Goal: Answer question/provide support

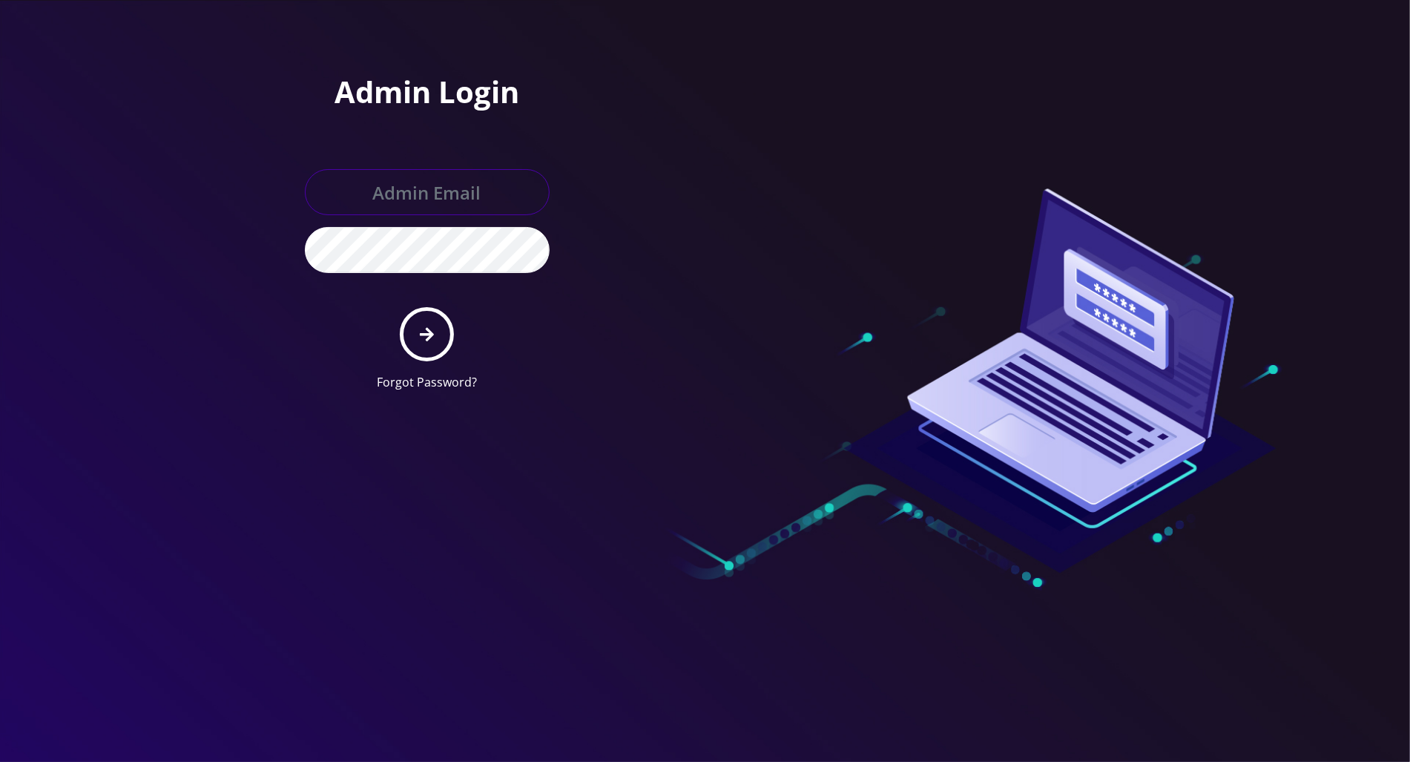
type input "tracy@teltik.com"
click at [431, 334] on icon "submit" at bounding box center [427, 334] width 14 height 14
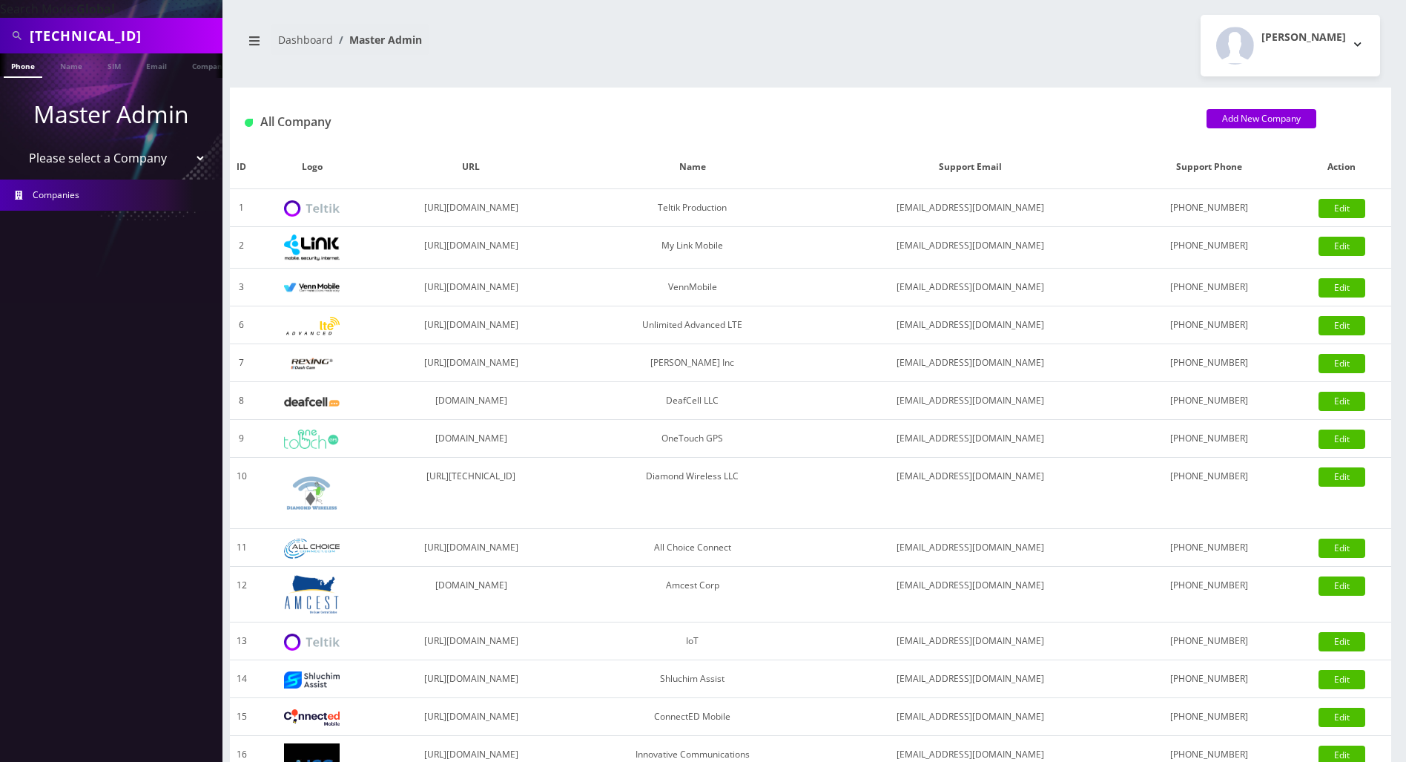
drag, startPoint x: 195, startPoint y: 37, endPoint x: -6, endPoint y: 34, distance: 201.0
click at [0, 34] on html "Search Mode: Global [TECHNICAL_ID] Phone Name SIM Email Company Customer Master…" at bounding box center [703, 509] width 1406 height 1018
click at [126, 29] on input "text" at bounding box center [124, 36] width 189 height 28
paste input "7325694159"
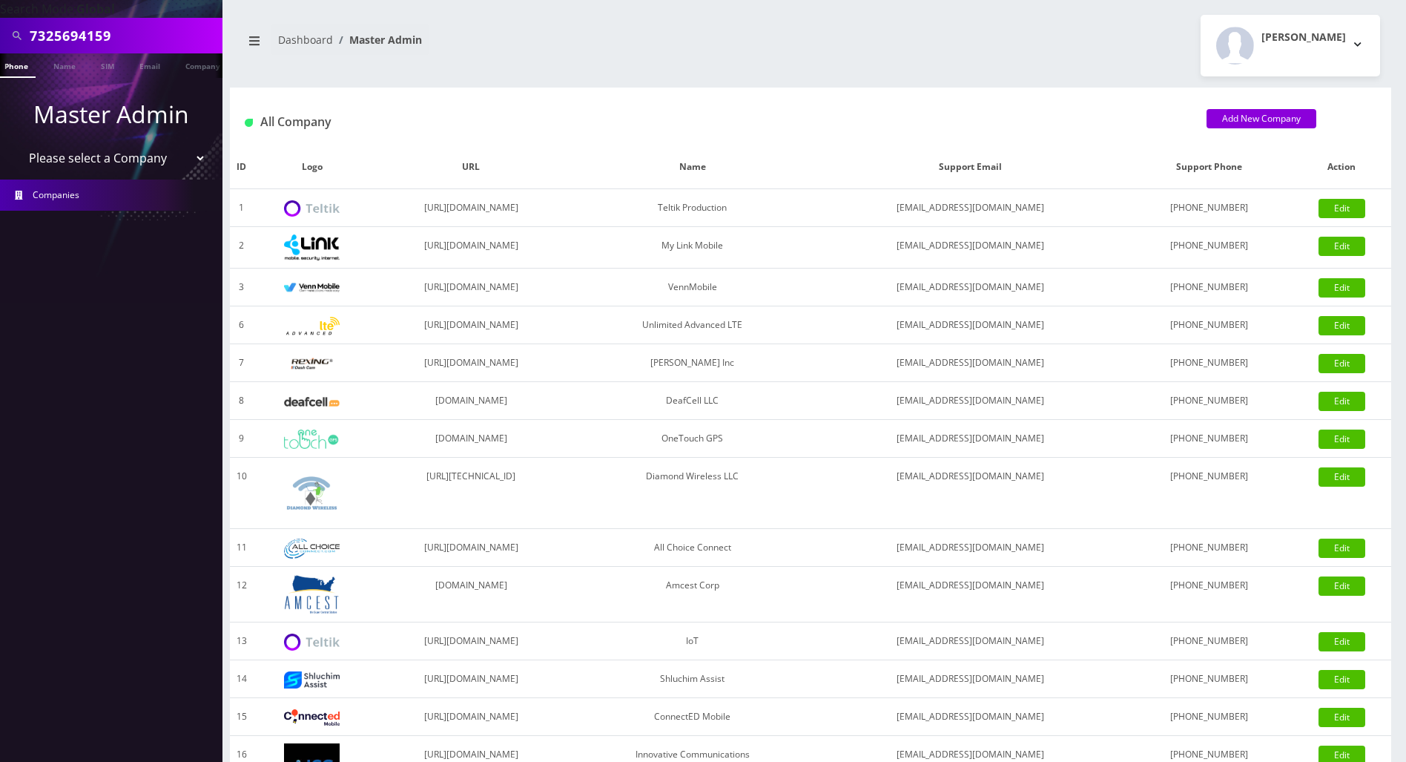
type input "7325694159"
click at [20, 69] on link "Phone" at bounding box center [16, 65] width 39 height 24
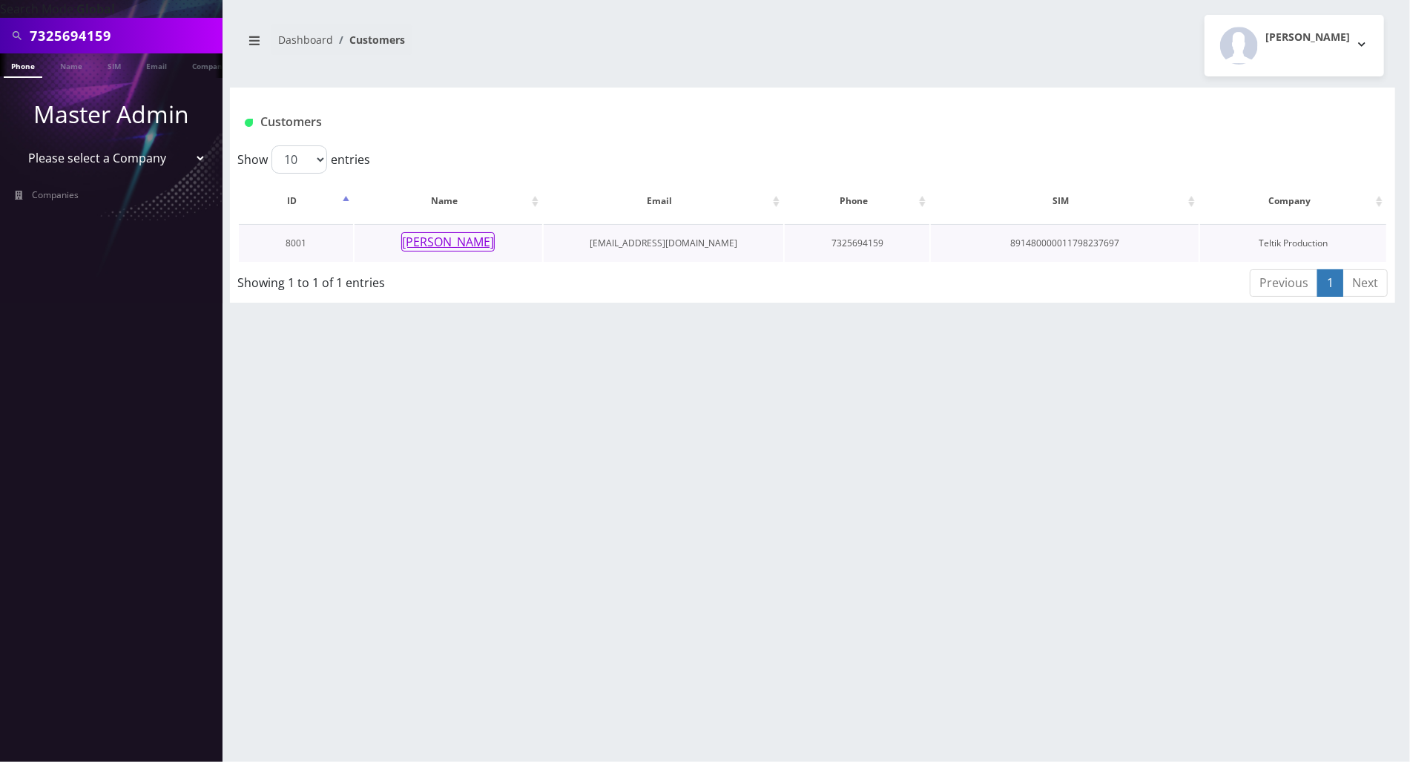
click at [441, 239] on button "[PERSON_NAME]" at bounding box center [447, 241] width 93 height 19
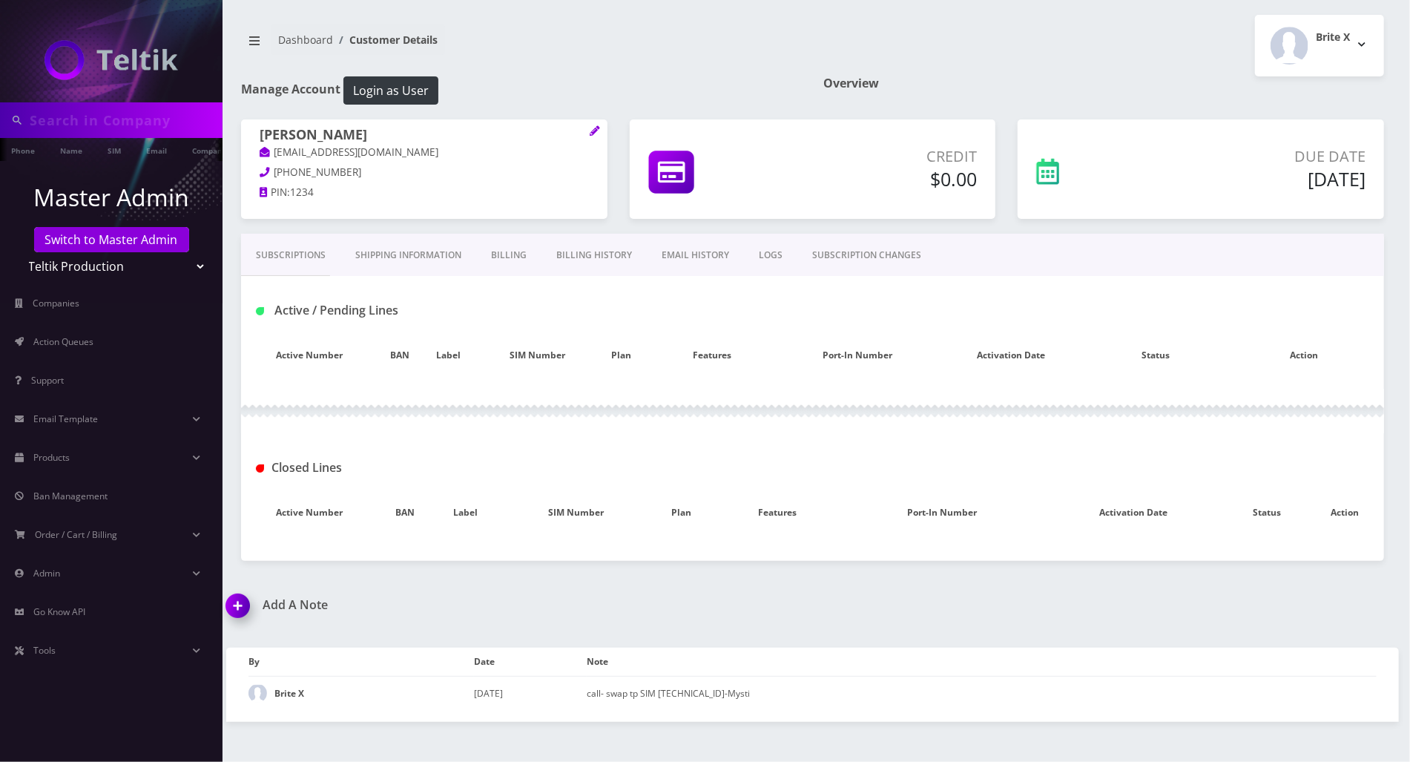
type input "7325694159"
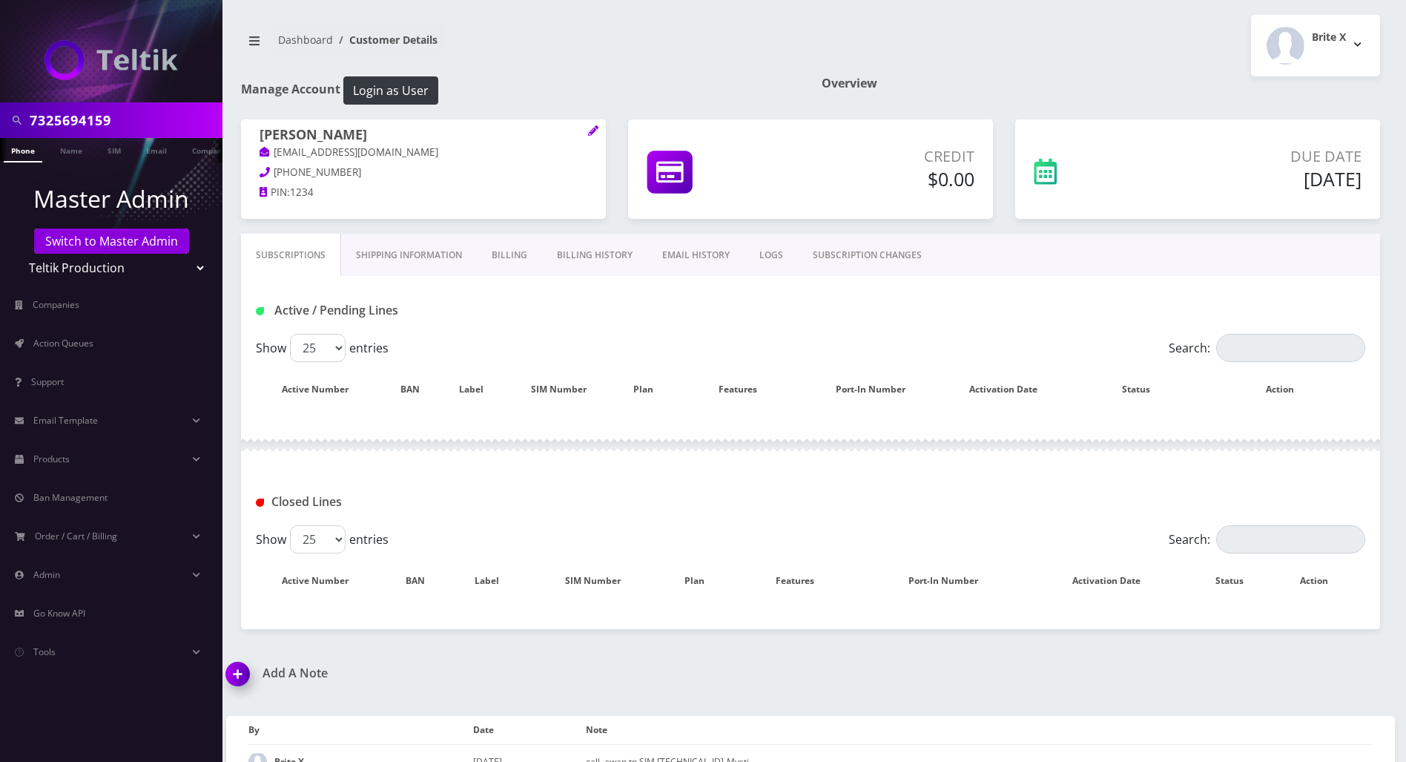
click at [670, 667] on h1 "Add A Note" at bounding box center [512, 673] width 573 height 14
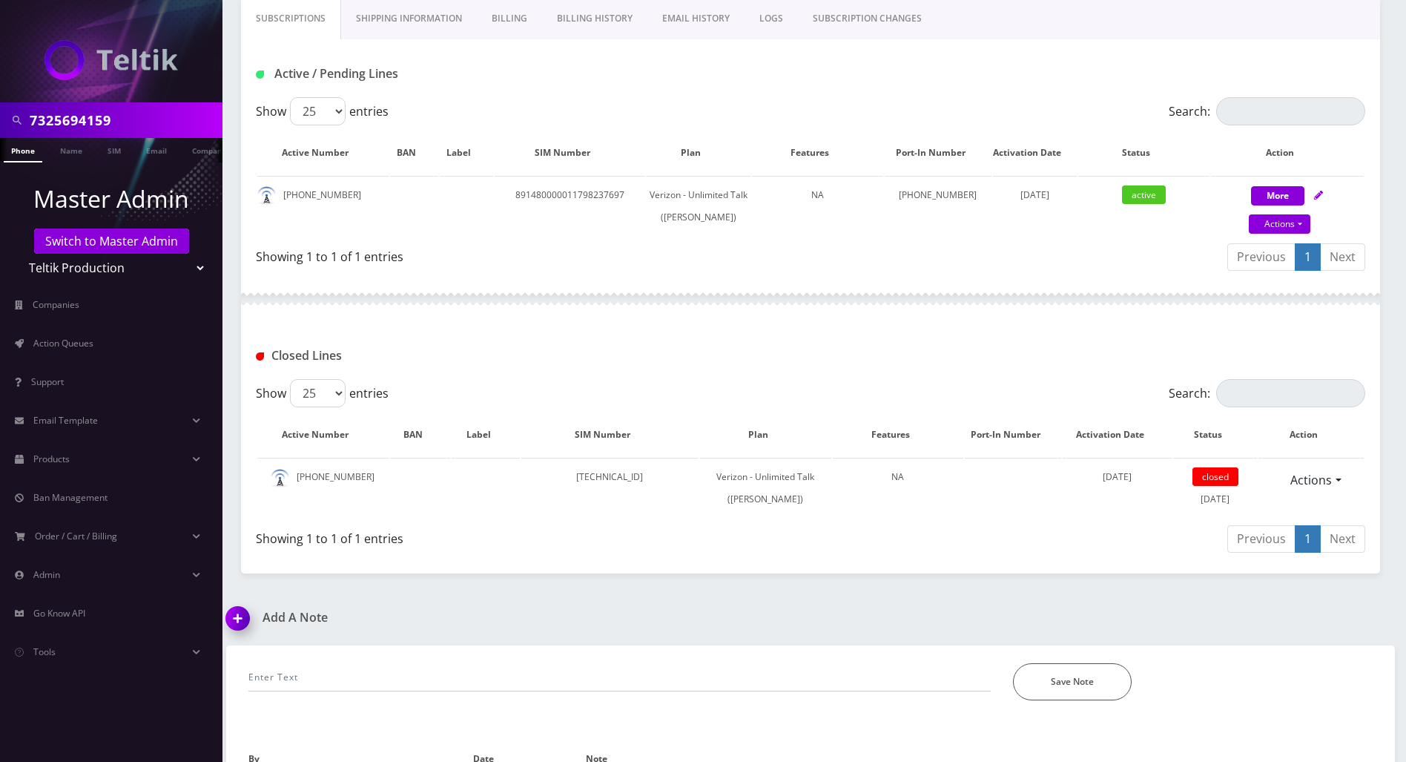
scroll to position [314, 0]
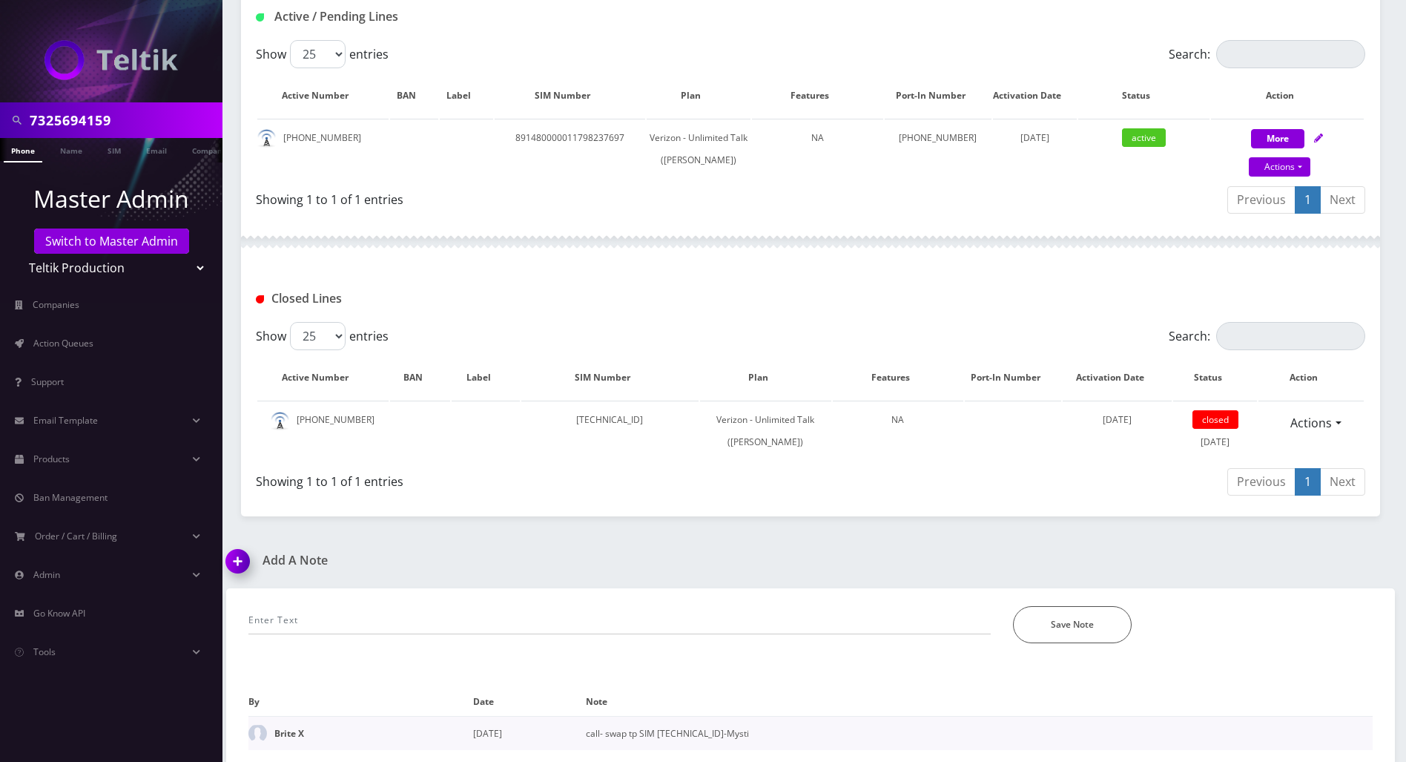
drag, startPoint x: 764, startPoint y: 735, endPoint x: 658, endPoint y: 739, distance: 105.4
click at [658, 739] on td "call- swap tp SIM 891480000011798237697-Mysti" at bounding box center [979, 733] width 787 height 34
drag, startPoint x: 346, startPoint y: 119, endPoint x: 279, endPoint y: 119, distance: 67.5
click at [279, 119] on td "732-569-4159" at bounding box center [322, 149] width 131 height 60
copy td "732-569-4159"
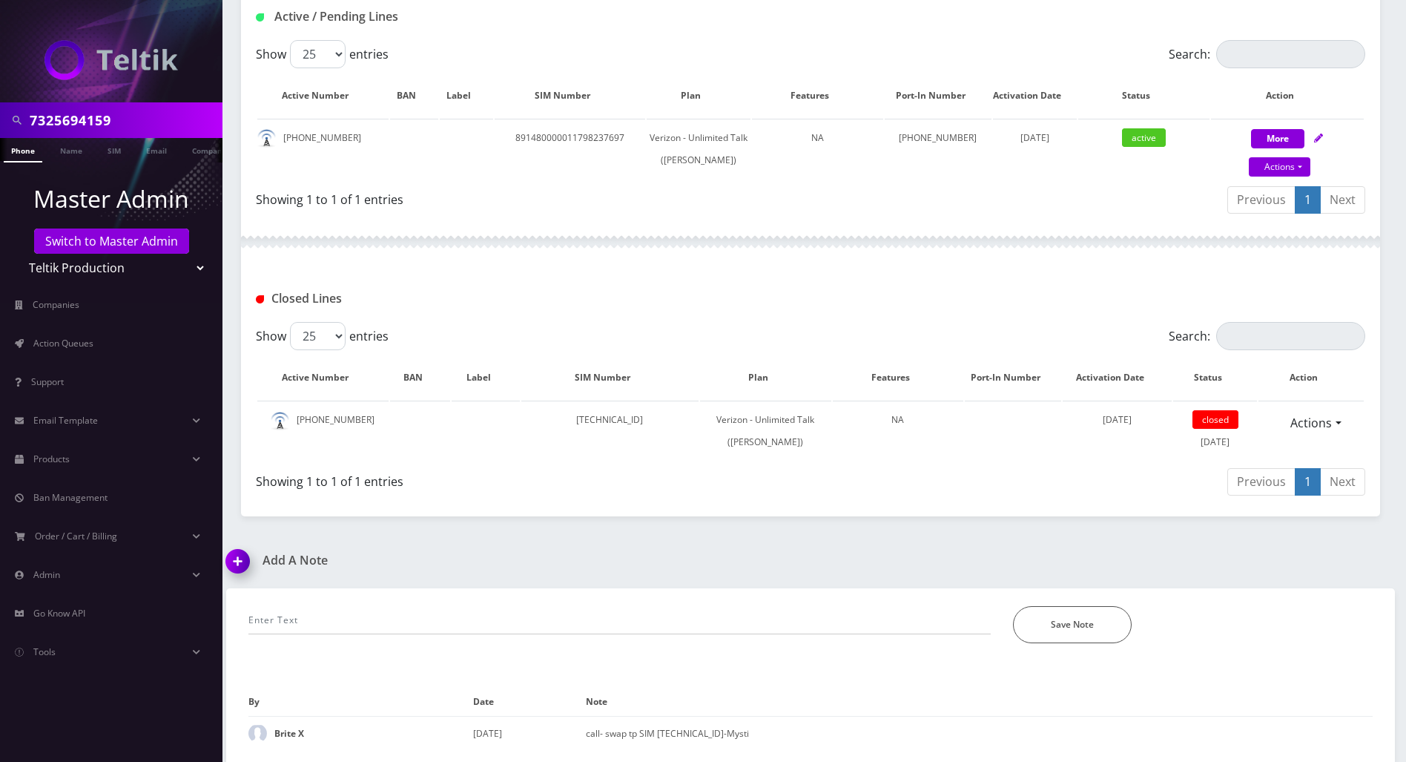
click at [649, 572] on div "Add A Note" at bounding box center [512, 570] width 595 height 35
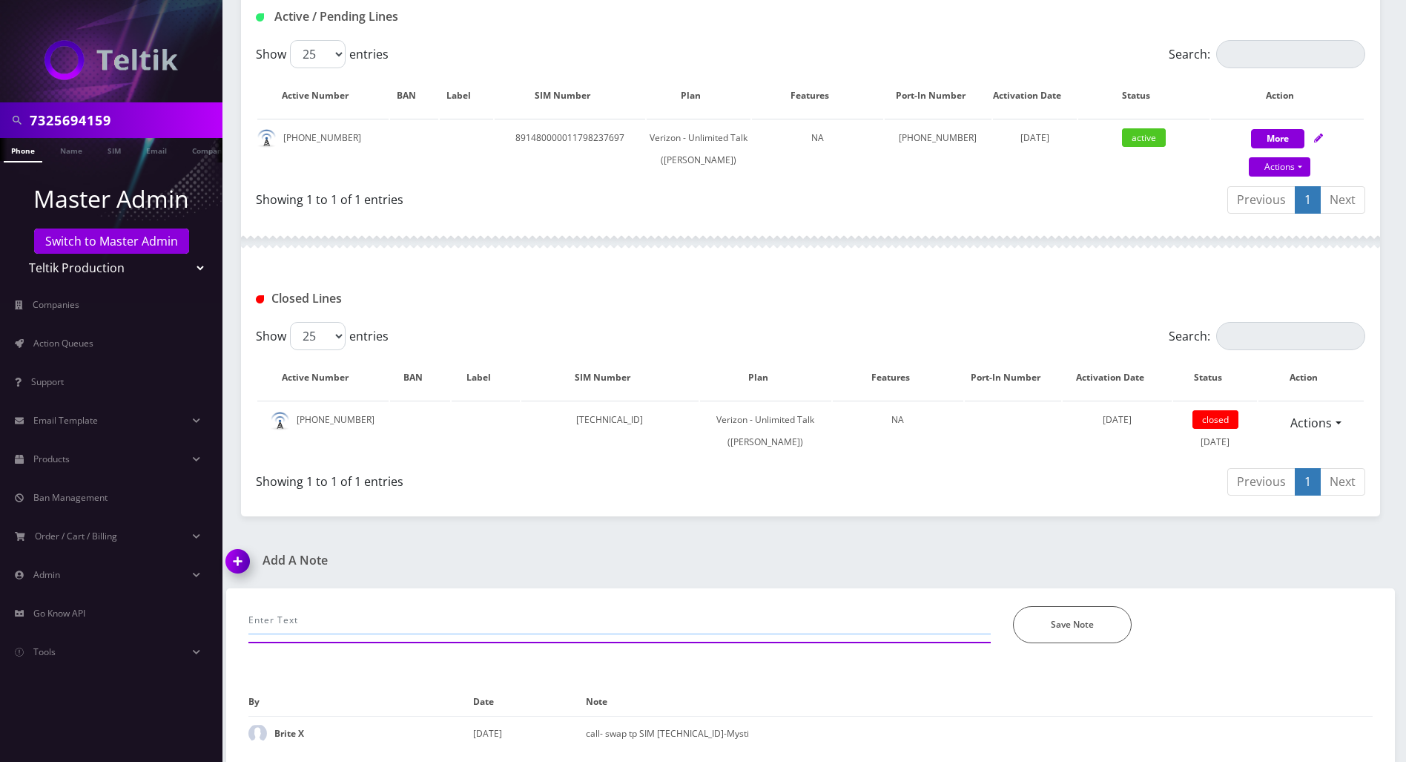
click at [391, 616] on input "text" at bounding box center [619, 620] width 742 height 28
click at [765, 621] on input "called again new sim card isnot working with the ph- even after we reboot-- new…" at bounding box center [619, 620] width 742 height 28
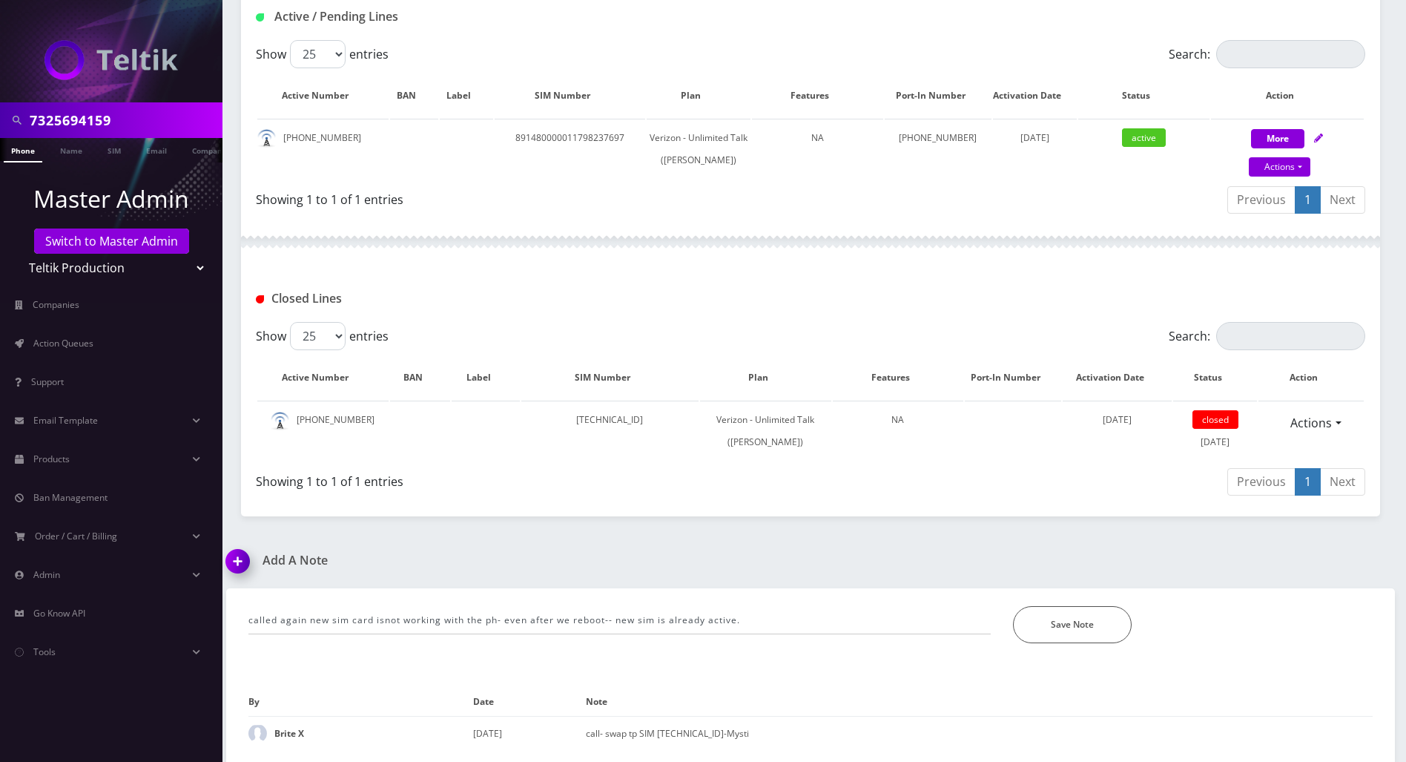
click at [1341, 561] on div "Add A Note called again new sim card isnot working with the ph- even after we r…" at bounding box center [810, 657] width 1191 height 208
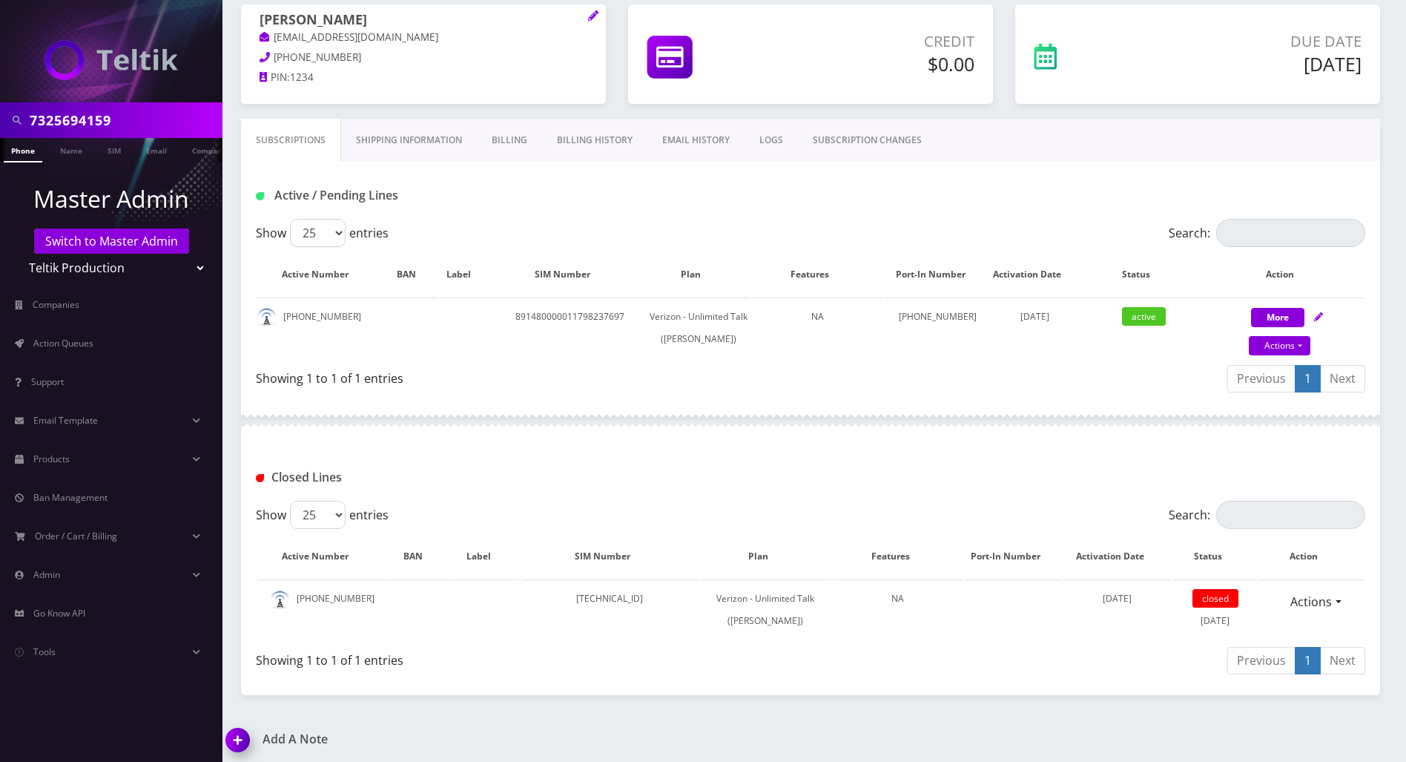
scroll to position [0, 0]
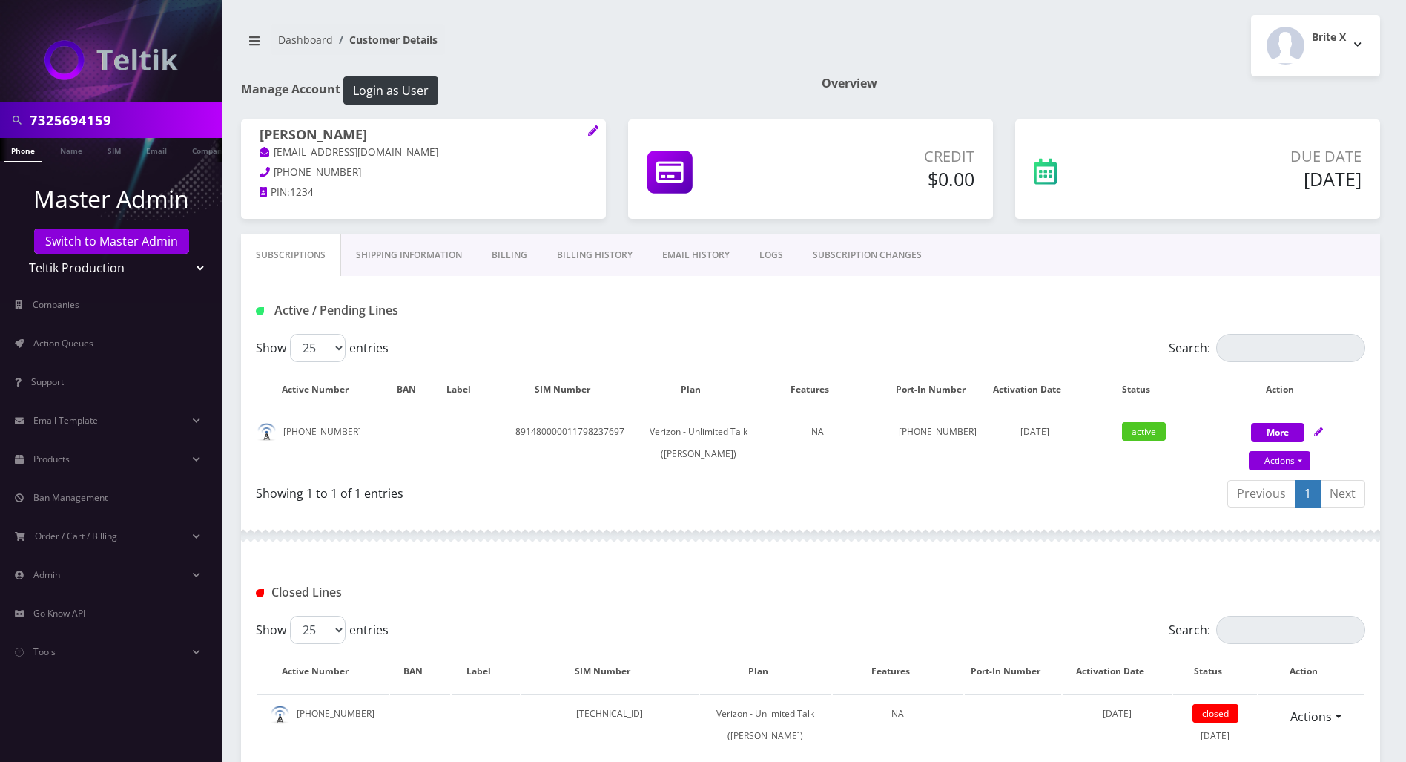
click at [831, 257] on link "SUBSCRIPTION CHANGES" at bounding box center [867, 255] width 139 height 43
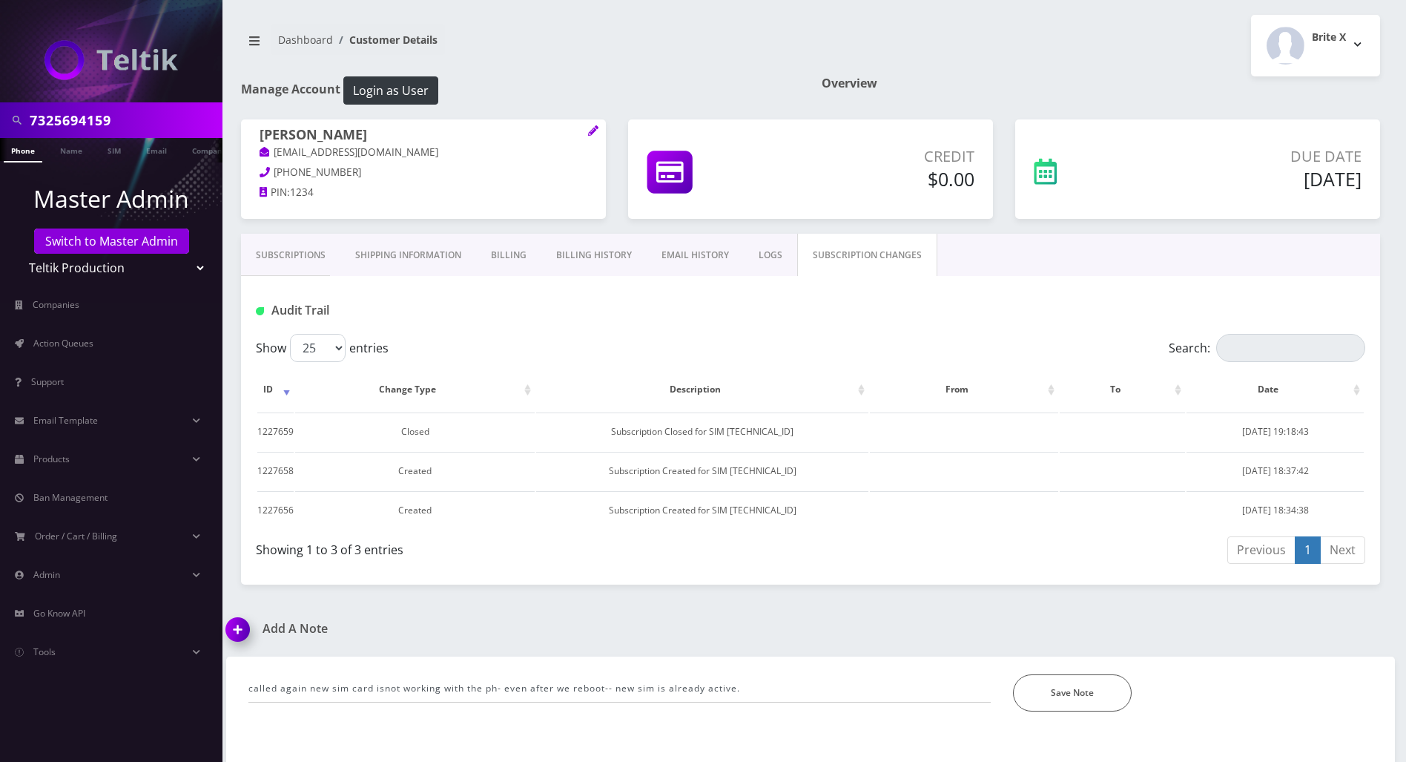
click at [756, 241] on link "LOGS" at bounding box center [770, 255] width 53 height 43
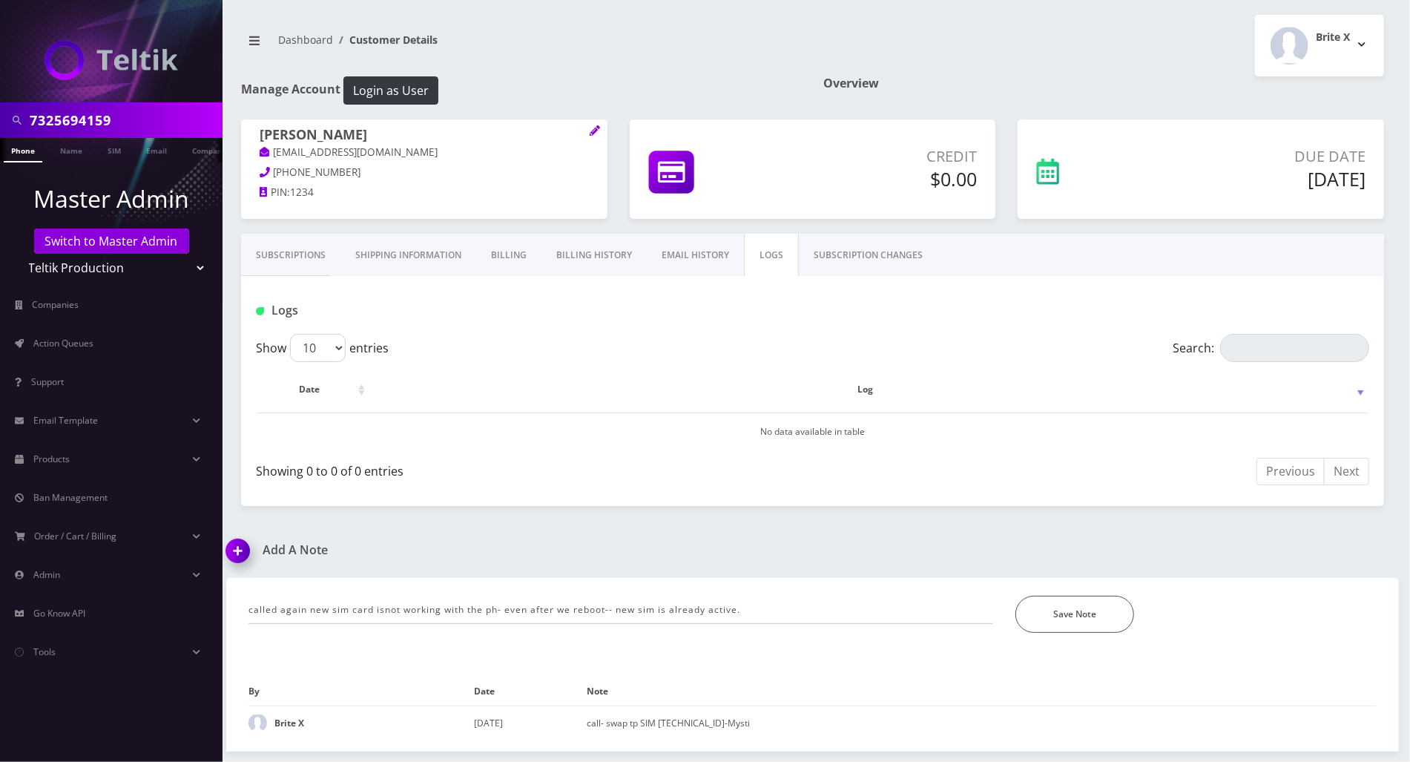
click at [322, 257] on link "Subscriptions" at bounding box center [290, 255] width 99 height 43
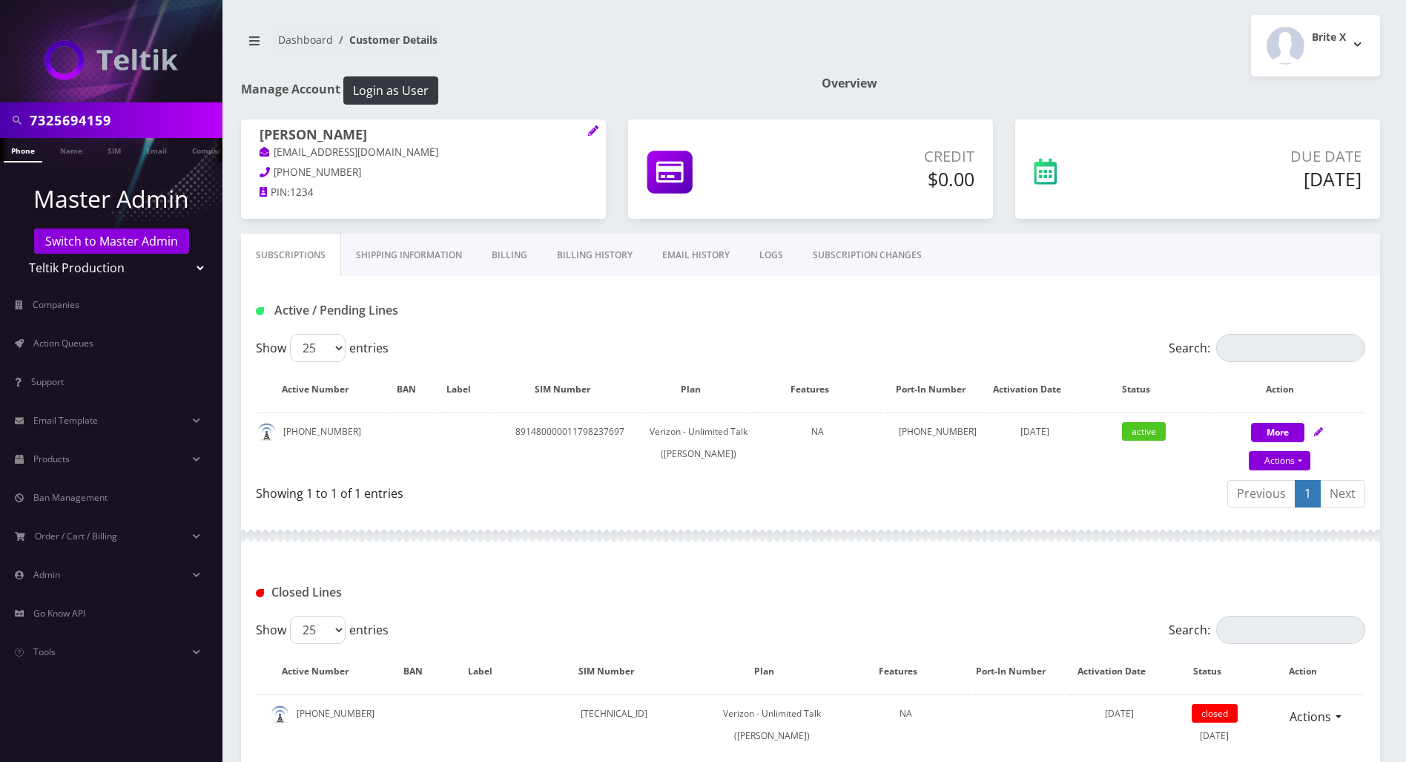
click at [676, 555] on div at bounding box center [810, 535] width 1139 height 44
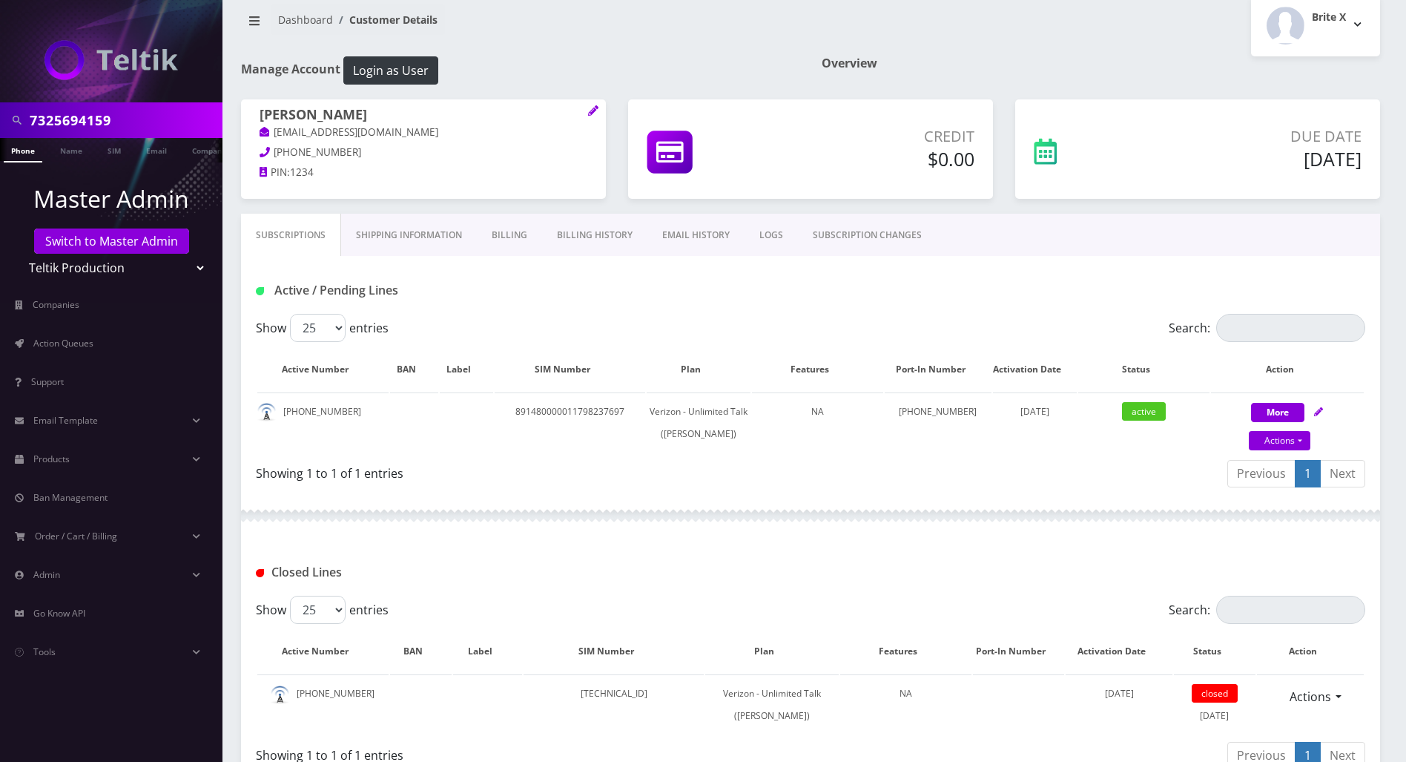
scroll to position [336, 0]
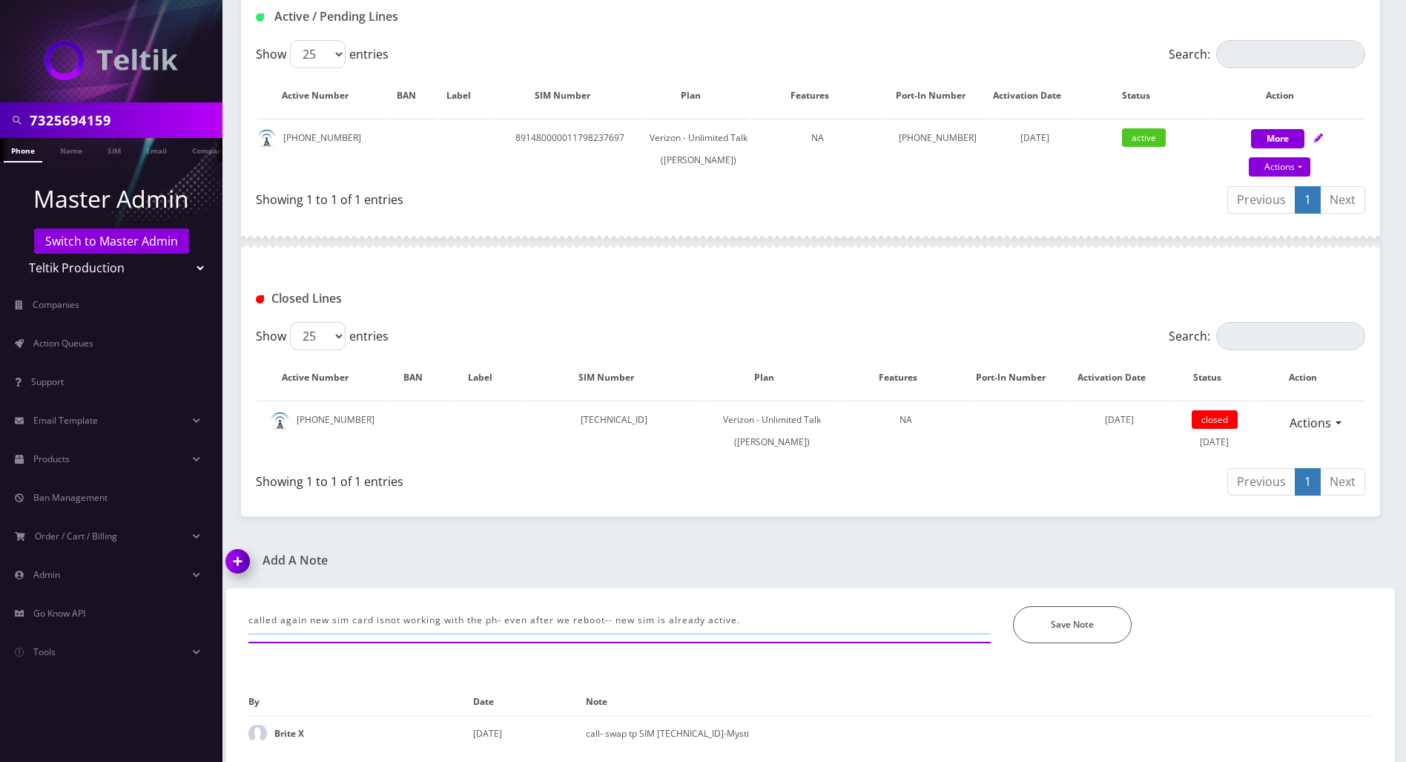
click at [780, 626] on input "called again new sim card isnot working with the ph- even after we reboot-- new…" at bounding box center [619, 620] width 742 height 28
type input "called again new sim card isnot working with the ph- even after we reboot-- new…"
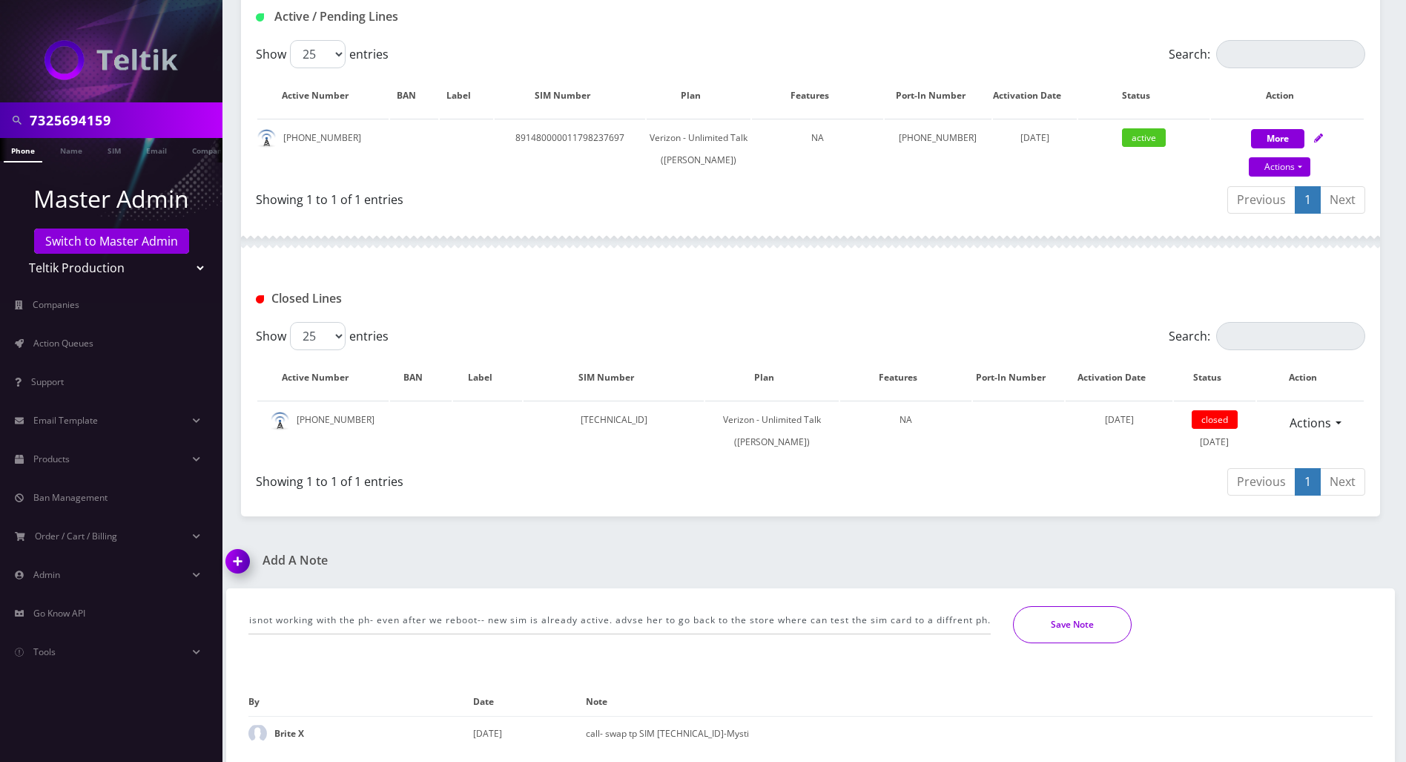
scroll to position [0, 0]
click at [1077, 627] on button "Save Note" at bounding box center [1072, 624] width 119 height 37
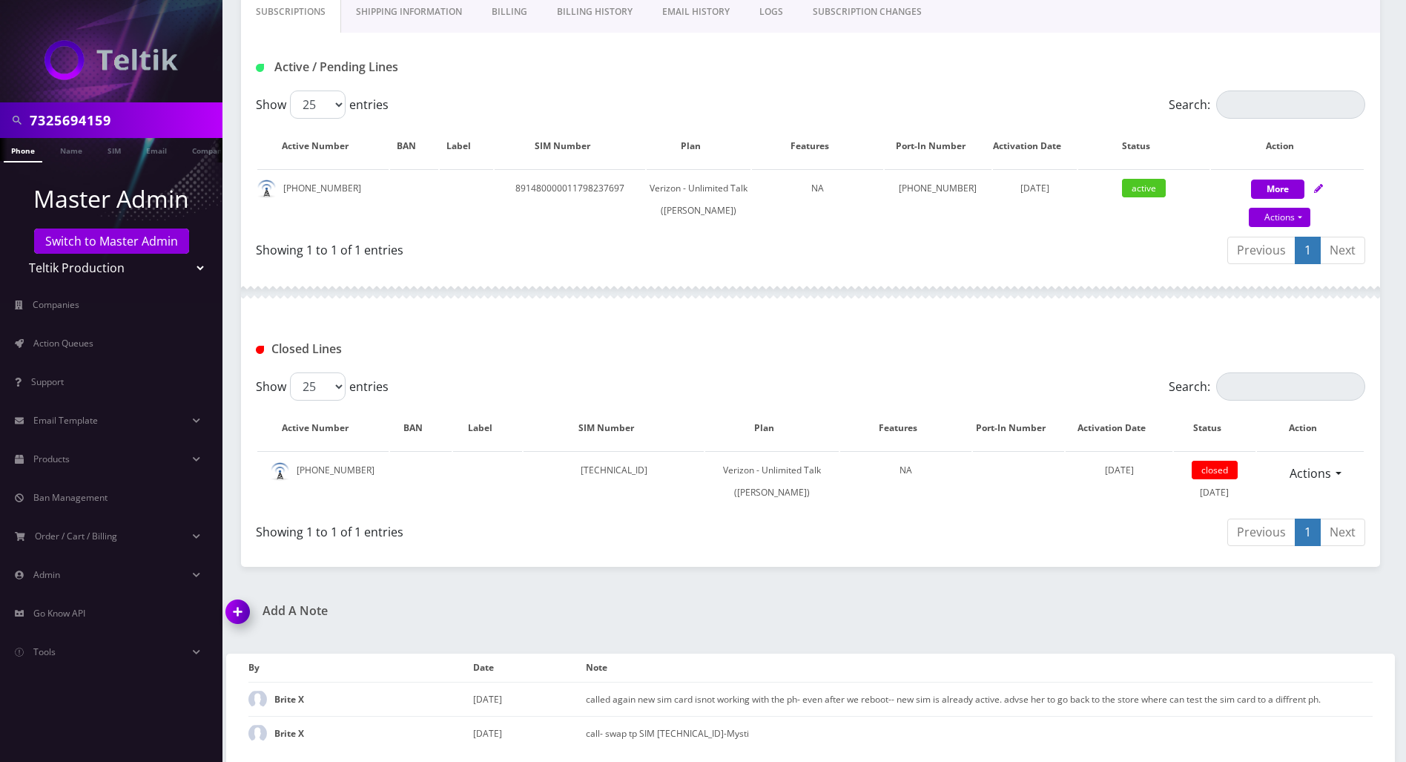
scroll to position [285, 0]
click at [940, 619] on div "Add A Note called again new sim card isnot working with the ph- even after we r…" at bounding box center [810, 683] width 1191 height 158
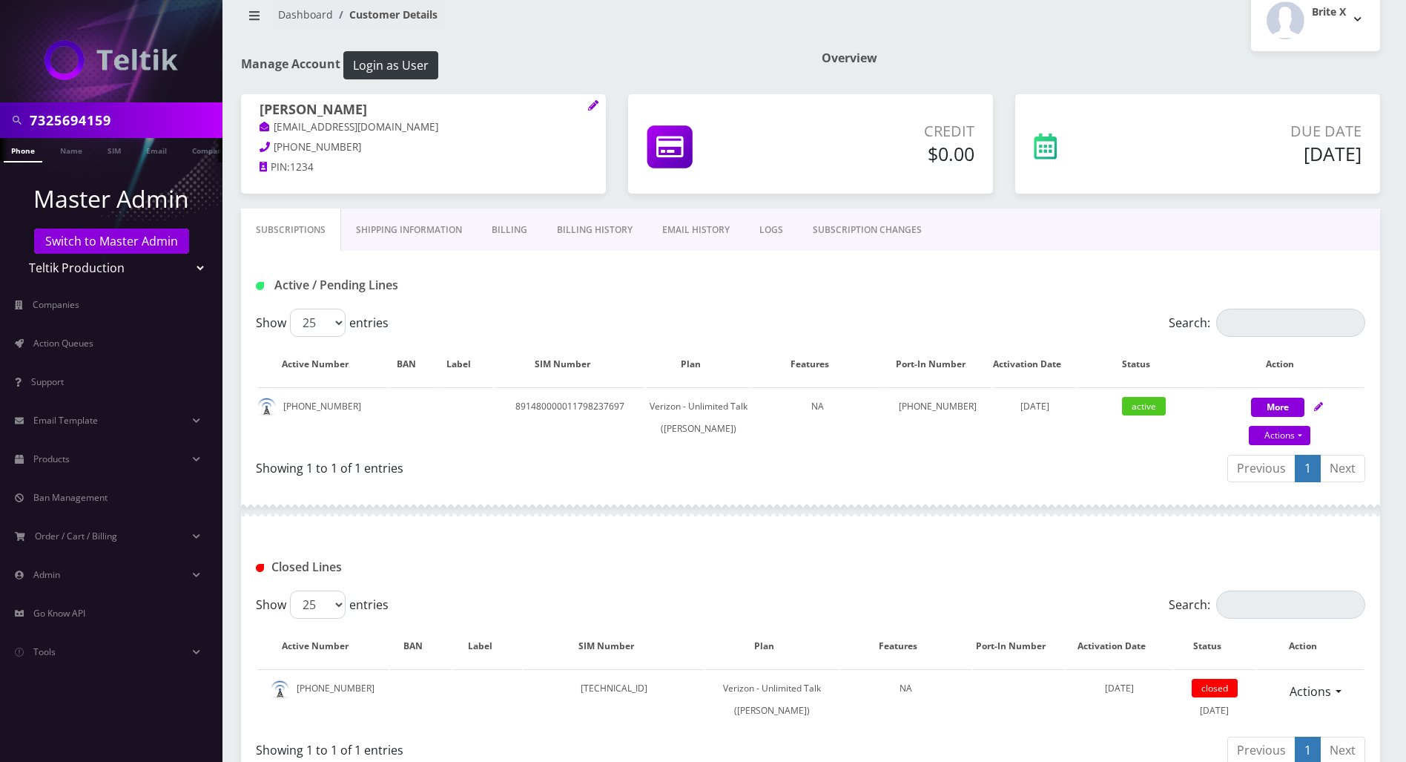
scroll to position [0, 0]
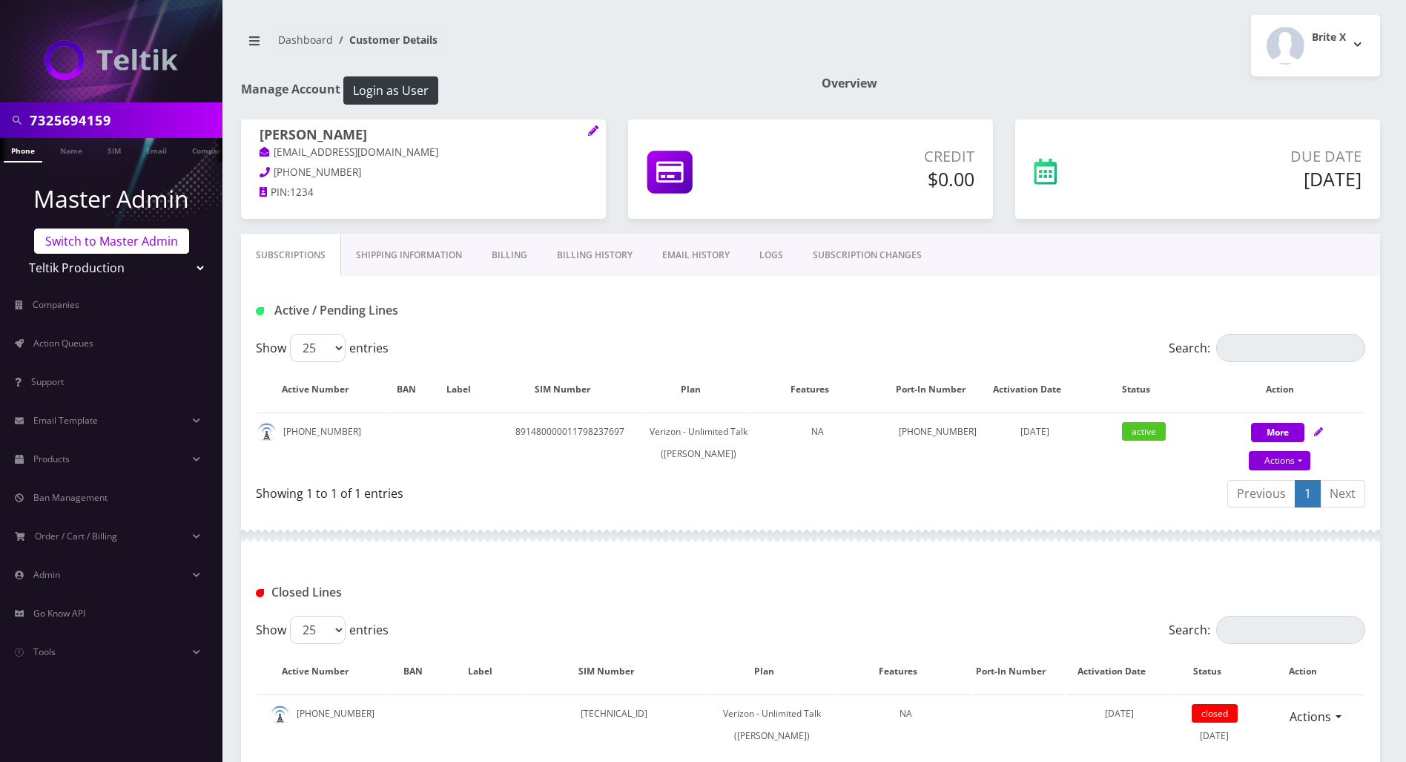
click at [99, 246] on link "Switch to Master Admin" at bounding box center [111, 240] width 155 height 25
